Goal: Task Accomplishment & Management: Complete application form

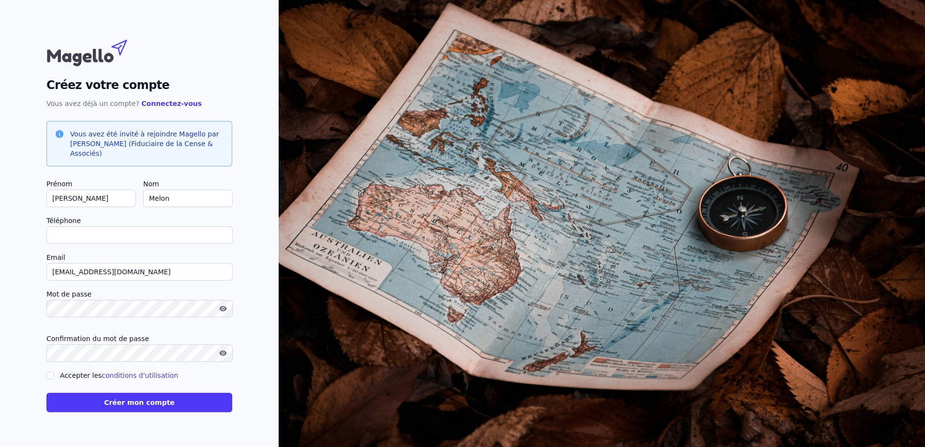
drag, startPoint x: 81, startPoint y: 198, endPoint x: 39, endPoint y: 198, distance: 42.6
click at [39, 198] on div "Créez votre compte Vous avez déjà un compte? Connectez-vous Vous avez été invit…" at bounding box center [139, 223] width 279 height 447
type input "d"
checkbox input "false"
type input "[PERSON_NAME]"
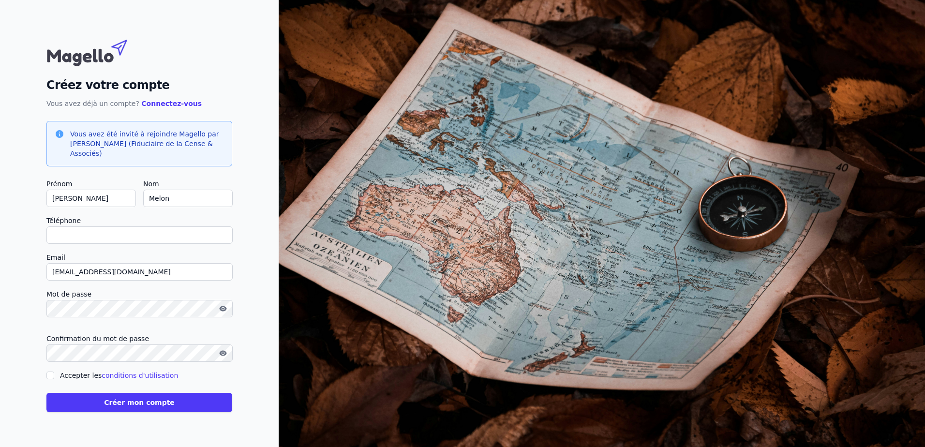
type input "[PHONE_NUMBER]"
click at [13, 350] on div "Créez votre compte Vous avez déjà un compte? Connectez-vous Vous avez été invit…" at bounding box center [139, 223] width 279 height 447
click at [223, 309] on div at bounding box center [139, 308] width 186 height 17
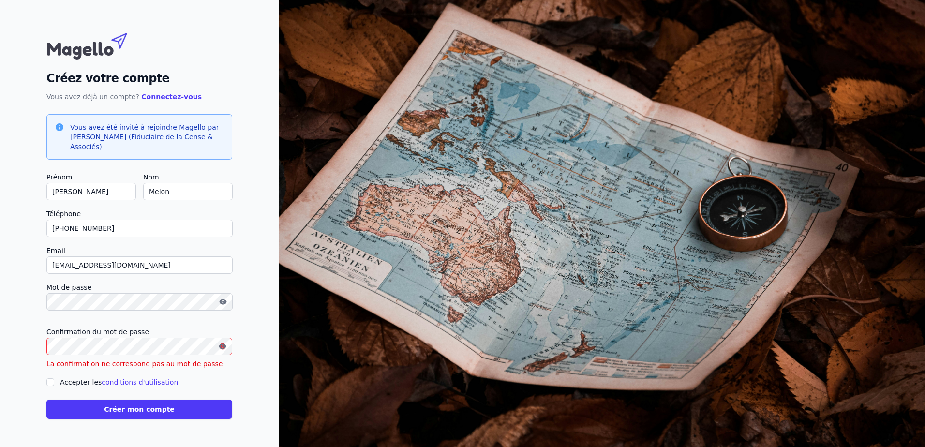
click at [222, 302] on icon "button" at bounding box center [223, 302] width 2 height 2
click at [268, 390] on div "Créez votre compte Vous avez déjà un compte? Connectez-vous Vous avez été invit…" at bounding box center [139, 223] width 279 height 447
click at [221, 346] on icon "button" at bounding box center [222, 346] width 2 height 2
click at [50, 380] on input "Accepter les conditions d'utilisation" at bounding box center [50, 382] width 8 height 8
checkbox input "true"
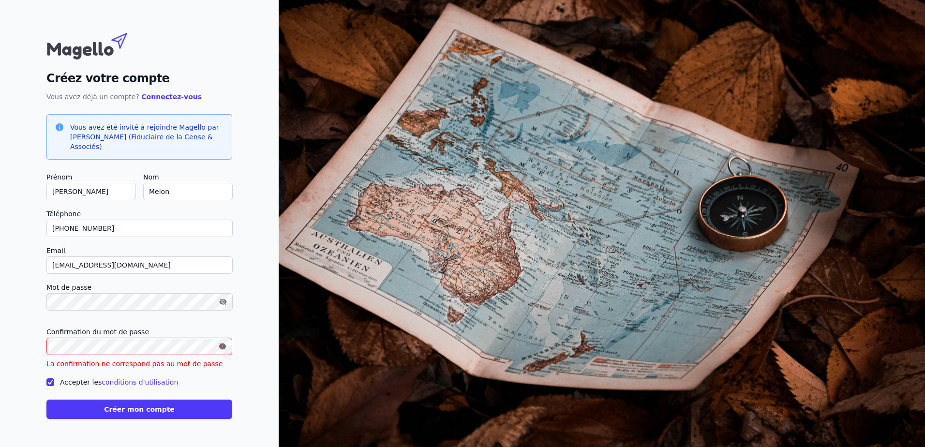
click at [152, 411] on button "Créer mon compte" at bounding box center [139, 408] width 186 height 19
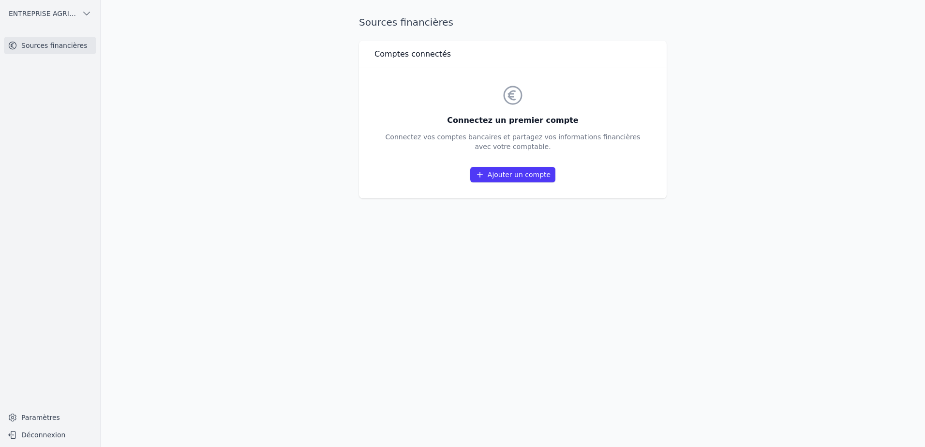
click at [533, 179] on link "Ajouter un compte" at bounding box center [512, 174] width 85 height 15
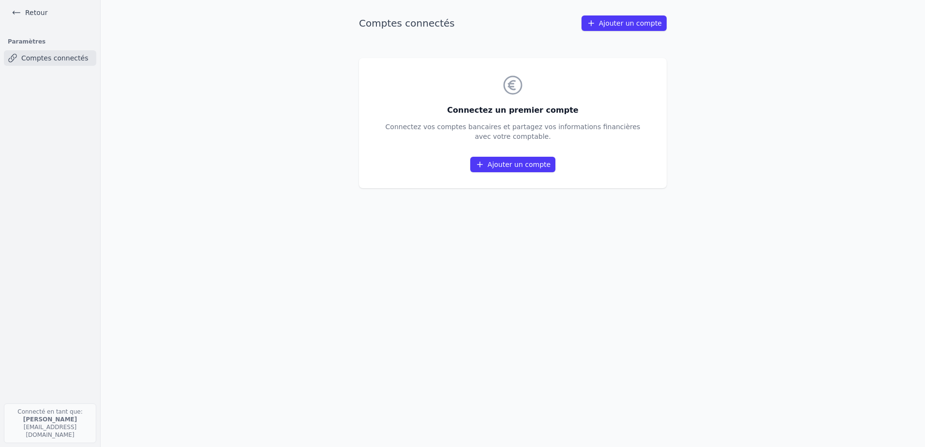
click at [526, 163] on link "Ajouter un compte" at bounding box center [512, 164] width 85 height 15
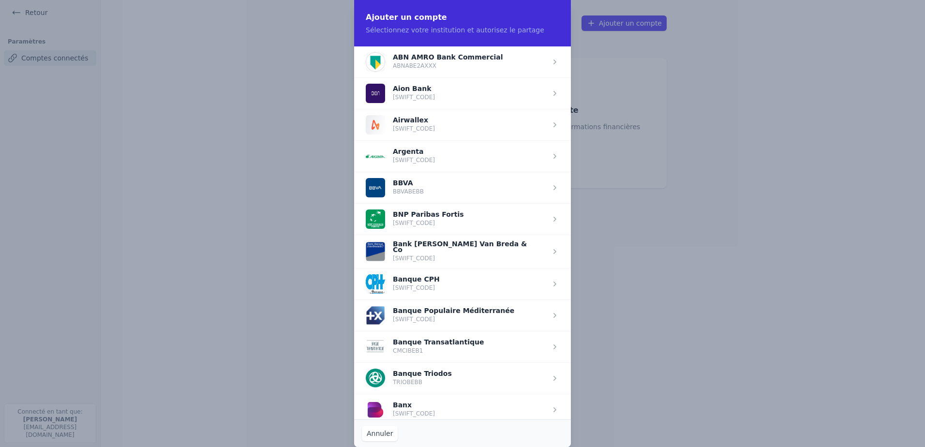
click at [377, 435] on button "Annuler" at bounding box center [380, 433] width 36 height 15
